Goal: Information Seeking & Learning: Find contact information

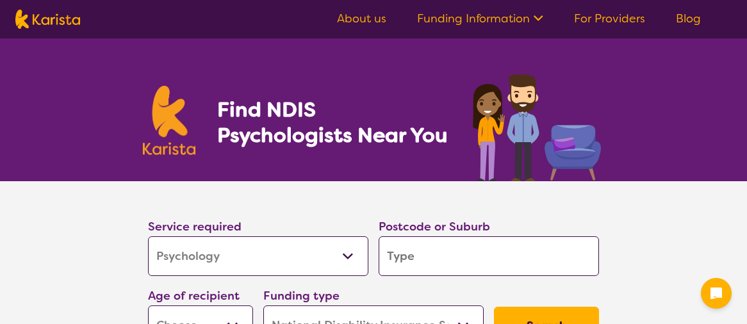
select select "Psychology"
select select "NDIS"
select select "Psychology"
select select "NDIS"
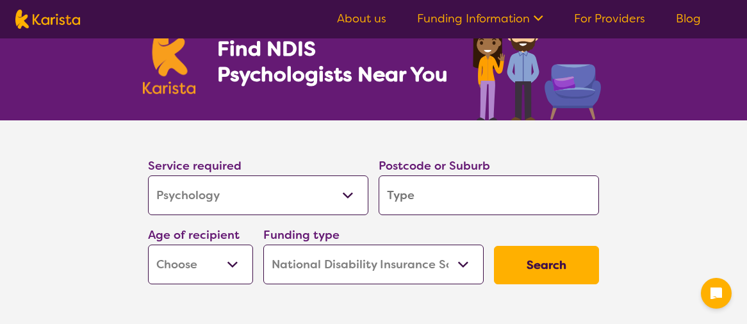
scroll to position [62, 0]
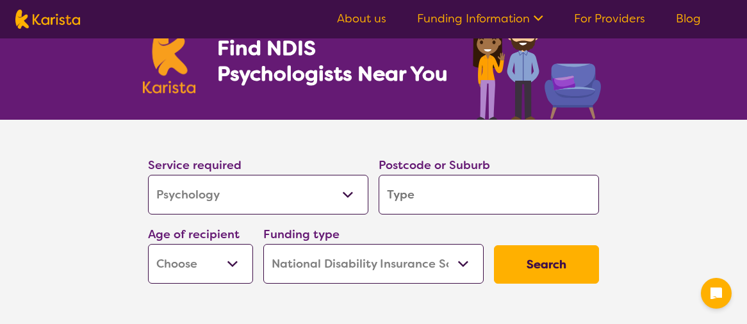
click at [415, 204] on input "search" at bounding box center [489, 195] width 220 height 40
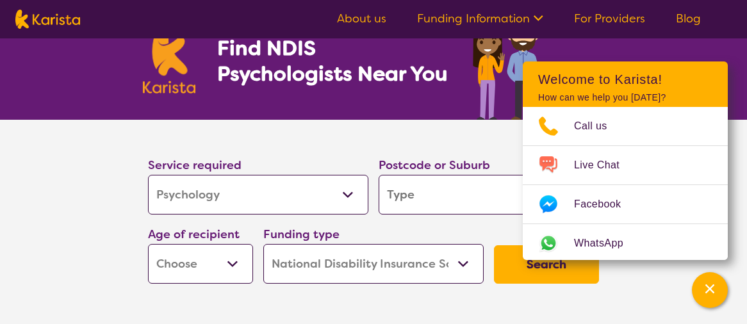
type input "5352"
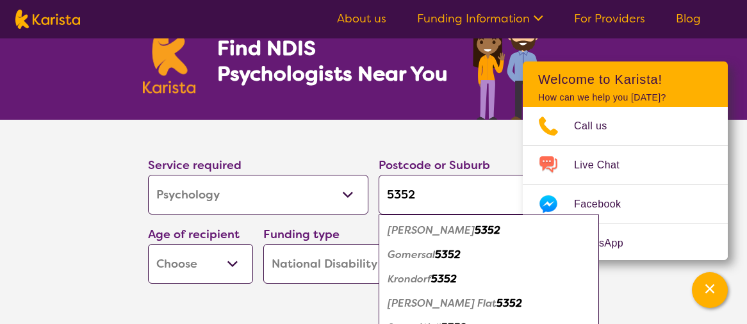
click at [374, 129] on section "Service required Allied Health Assistant Assessment ([MEDICAL_DATA] or [MEDICAL…" at bounding box center [374, 204] width 492 height 169
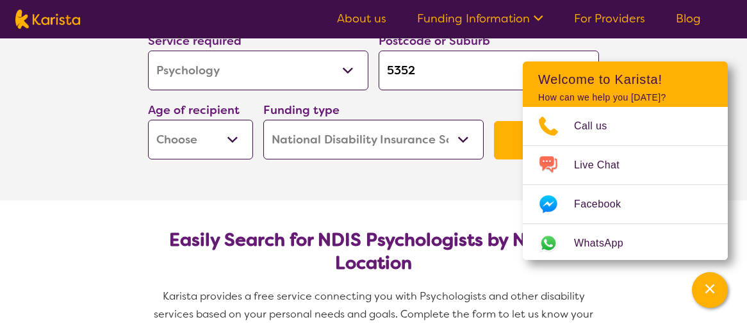
scroll to position [187, 0]
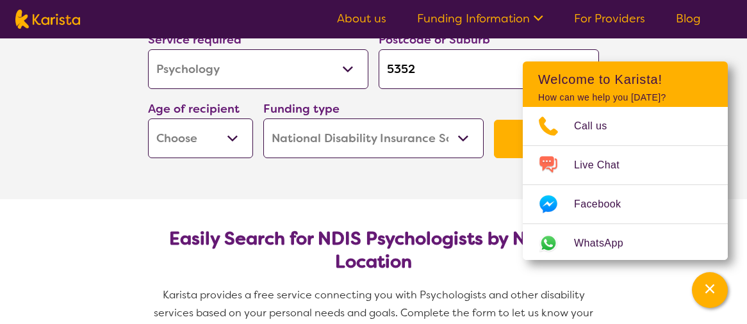
click at [442, 140] on select "Home Care Package (HCP) National Disability Insurance Scheme (NDIS) I don't know" at bounding box center [373, 139] width 220 height 40
click at [496, 145] on button "Search" at bounding box center [546, 139] width 105 height 38
click at [231, 130] on select "Early Childhood - 0 to 9 Child - 10 to 11 Adolescent - 12 to 17 Adult - 18 to 6…" at bounding box center [200, 139] width 105 height 40
select select "AD"
click at [148, 119] on select "Early Childhood - 0 to 9 Child - 10 to 11 Adolescent - 12 to 17 Adult - 18 to 6…" at bounding box center [200, 139] width 105 height 40
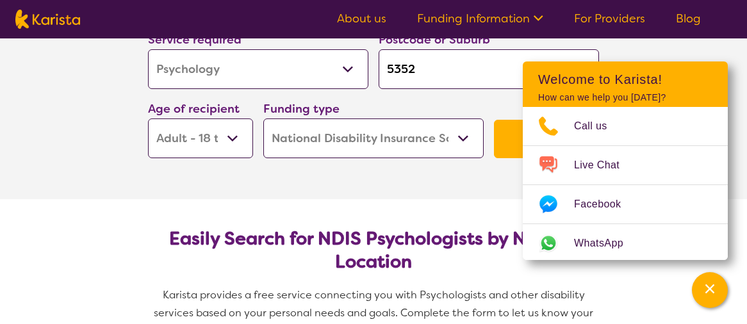
select select "AD"
click at [501, 143] on button "Search" at bounding box center [546, 139] width 105 height 38
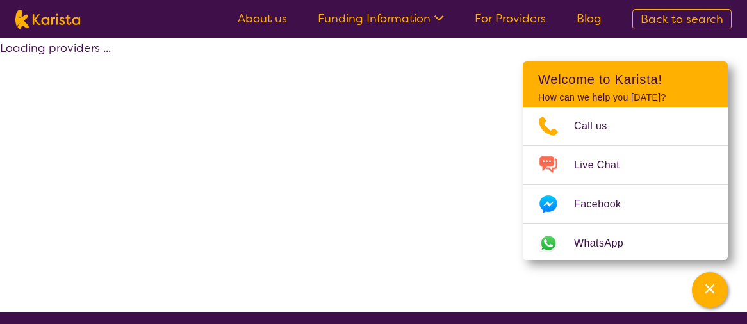
select select "by_score"
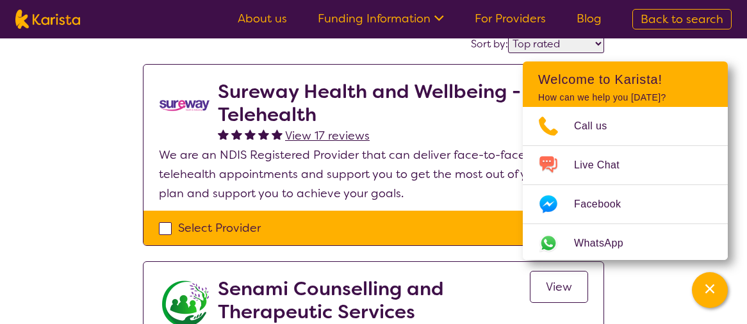
scroll to position [116, 0]
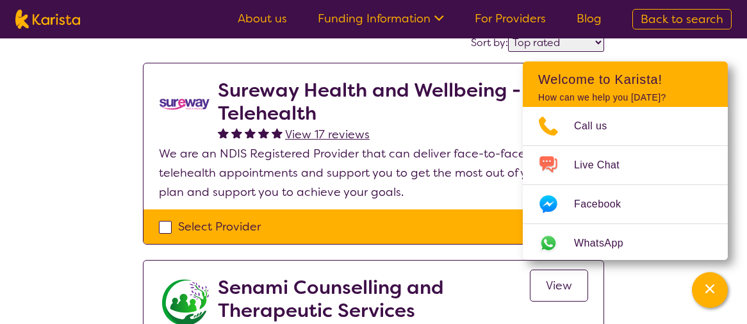
click at [673, 276] on div "Select one or more providers and click the 'NEXT' button to proceed 1 - 3 of 3 …" at bounding box center [373, 292] width 747 height 740
click at [707, 297] on div "Channel Menu" at bounding box center [710, 290] width 26 height 28
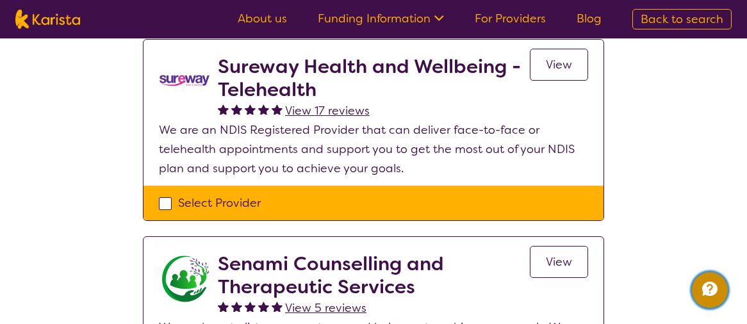
scroll to position [110, 0]
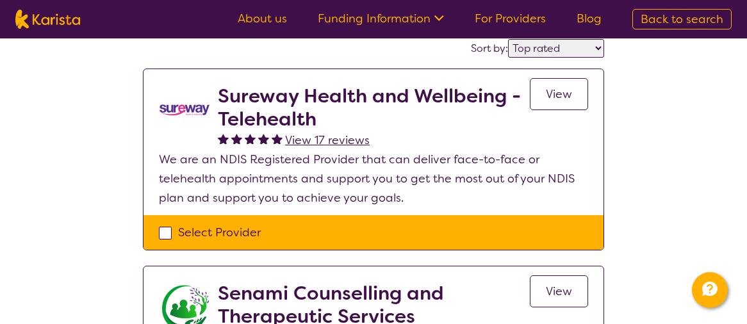
click at [547, 101] on link "View" at bounding box center [559, 94] width 58 height 32
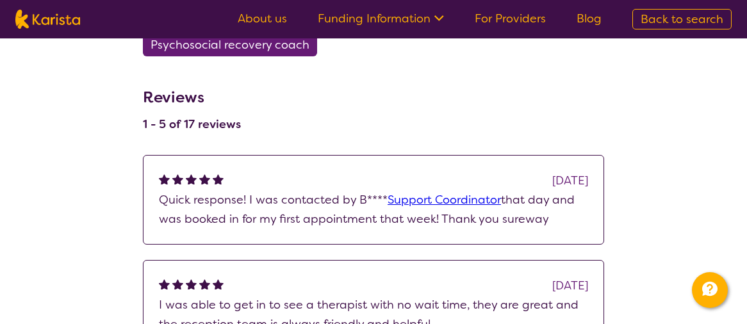
scroll to position [1018, 0]
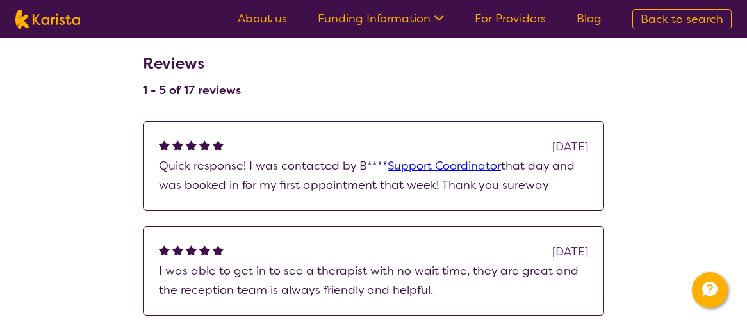
select select "by_score"
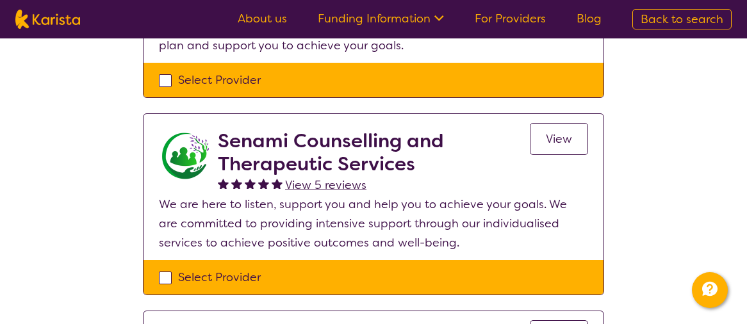
scroll to position [270, 0]
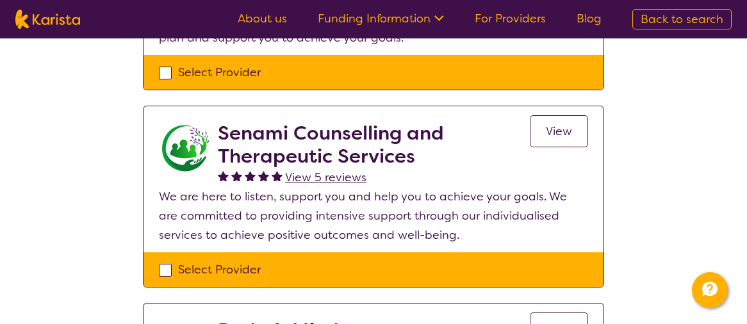
click at [574, 133] on link "View" at bounding box center [559, 131] width 58 height 32
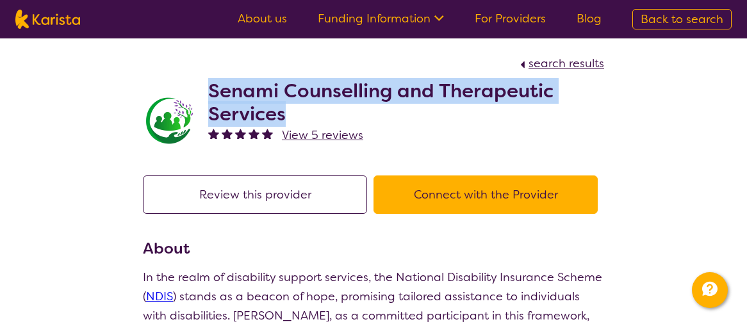
drag, startPoint x: 292, startPoint y: 106, endPoint x: 210, endPoint y: 90, distance: 83.1
click at [210, 90] on h2 "Senami Counselling and Therapeutic Services" at bounding box center [406, 102] width 396 height 46
copy h2 "Senami Counselling and Therapeutic Services"
